Goal: Information Seeking & Learning: Learn about a topic

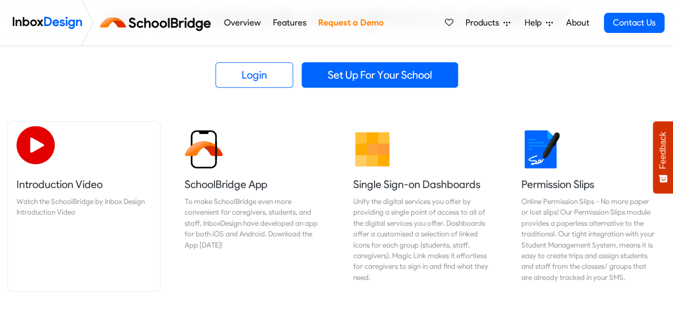
scroll to position [278, 0]
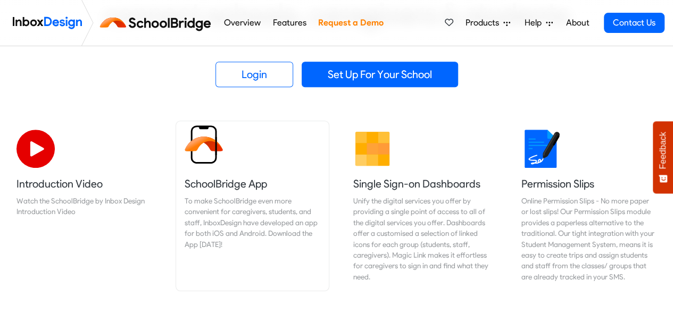
click at [225, 162] on link "SchoolBridge App To make SchoolBridge even more convenient for caregivers, stud…" at bounding box center [252, 206] width 152 height 170
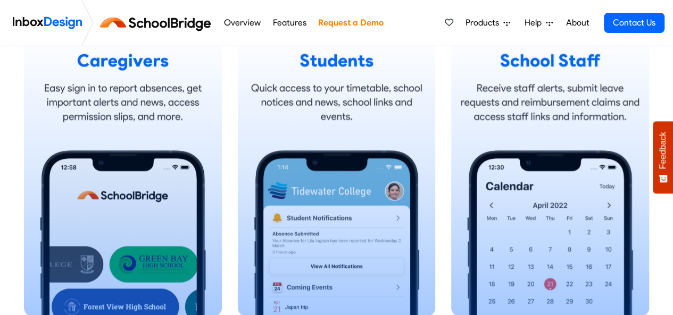
scroll to position [704, 0]
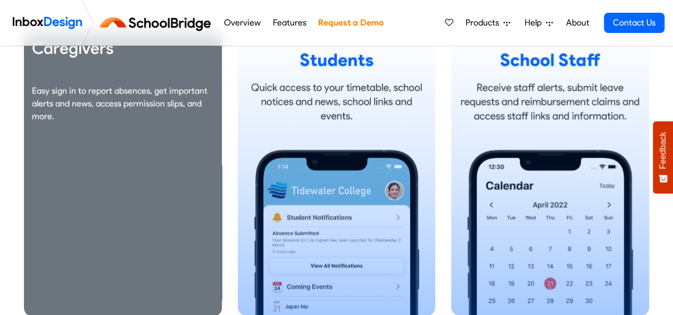
click at [123, 80] on div "Caregivers Easy sign in to report absences, get important alerts and news, acce…" at bounding box center [123, 85] width 182 height 94
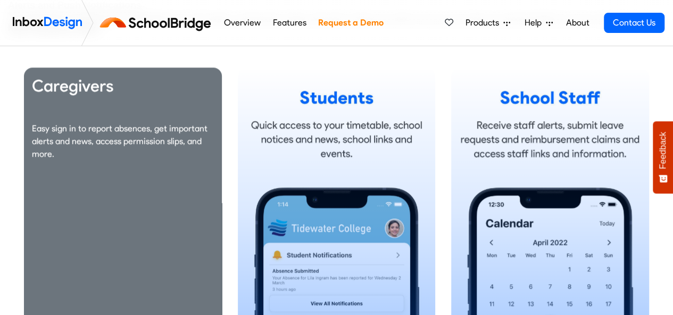
scroll to position [657, 0]
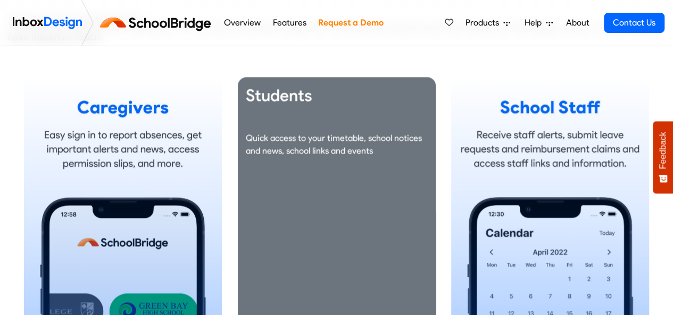
click at [327, 156] on div "Students Quick access to your timetable, school notices and news, school links …" at bounding box center [337, 125] width 182 height 81
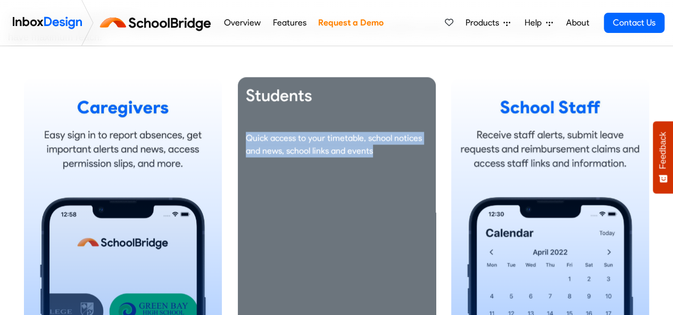
click at [327, 156] on div "Students Quick access to your timetable, school notices and news, school links …" at bounding box center [337, 125] width 182 height 81
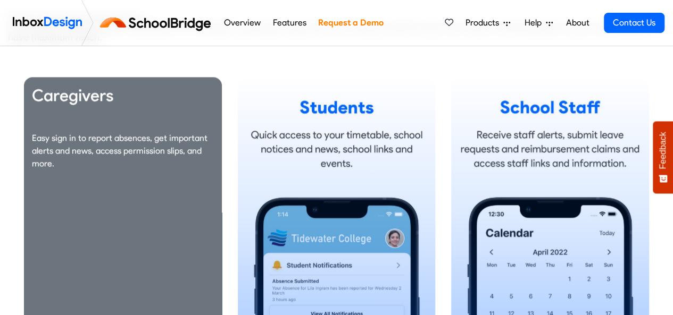
click at [140, 144] on p "Easy sign in to report absences, get important alerts and news, access permissi…" at bounding box center [123, 150] width 182 height 38
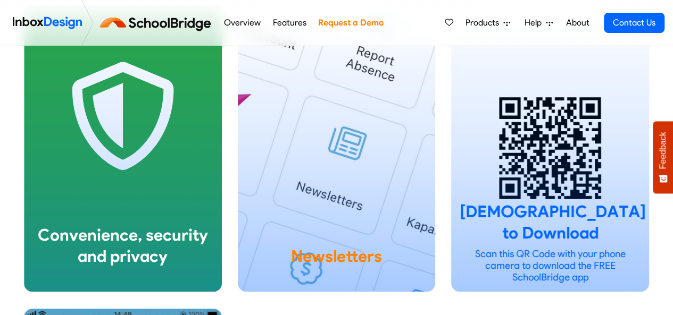
scroll to position [1943, 0]
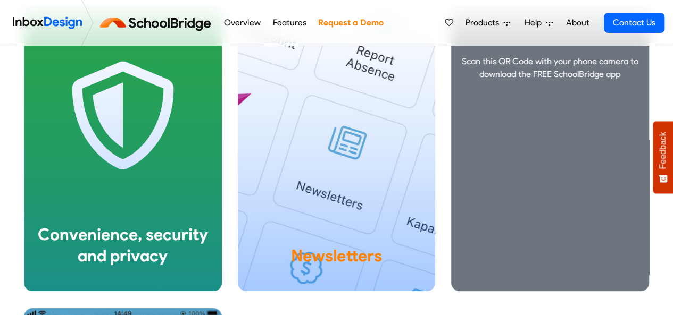
click at [562, 150] on div "Scan this QR Code with your phone camera to download the FREE SchoolBridge app" at bounding box center [550, 148] width 198 height 287
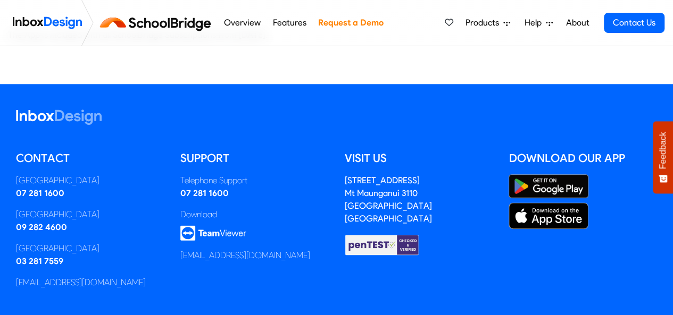
scroll to position [2619, 0]
